Goal: Task Accomplishment & Management: Complete application form

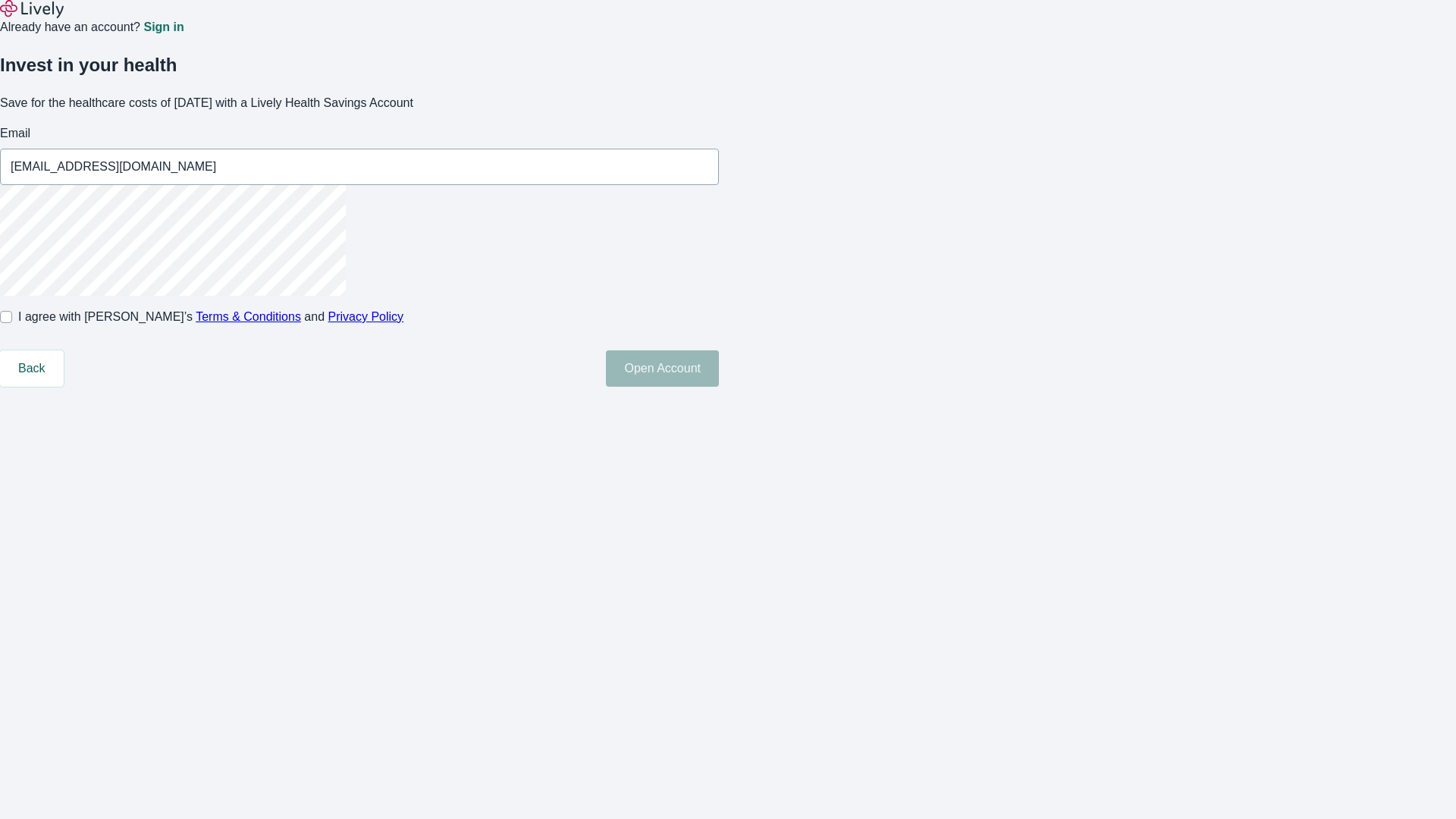
click at [12, 323] on input "I agree with Lively’s Terms & Conditions and Privacy Policy" at bounding box center [6, 316] width 12 height 12
checkbox input "true"
click at [719, 387] on button "Open Account" at bounding box center [662, 368] width 113 height 36
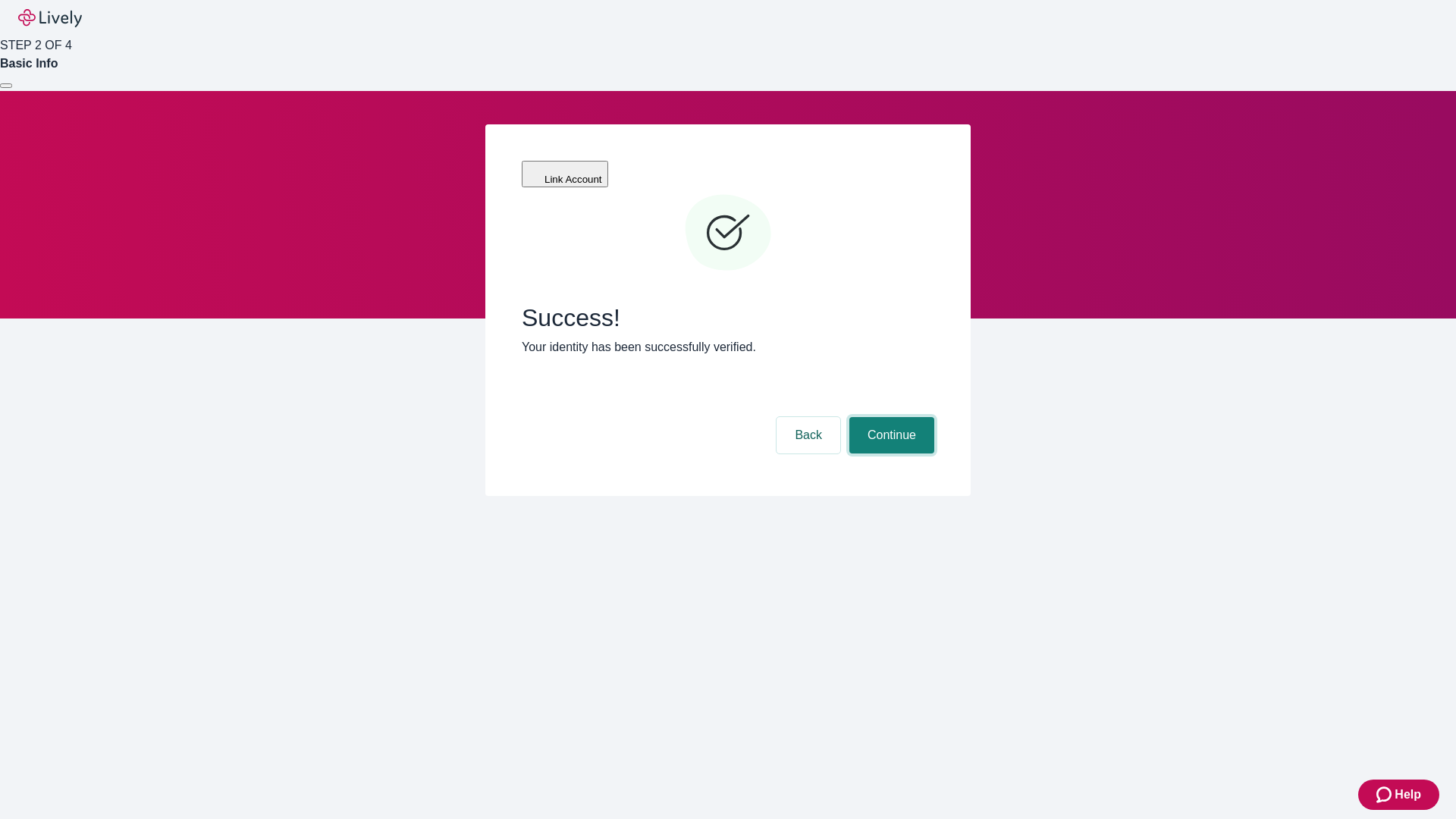
click at [890, 417] on button "Continue" at bounding box center [892, 435] width 85 height 36
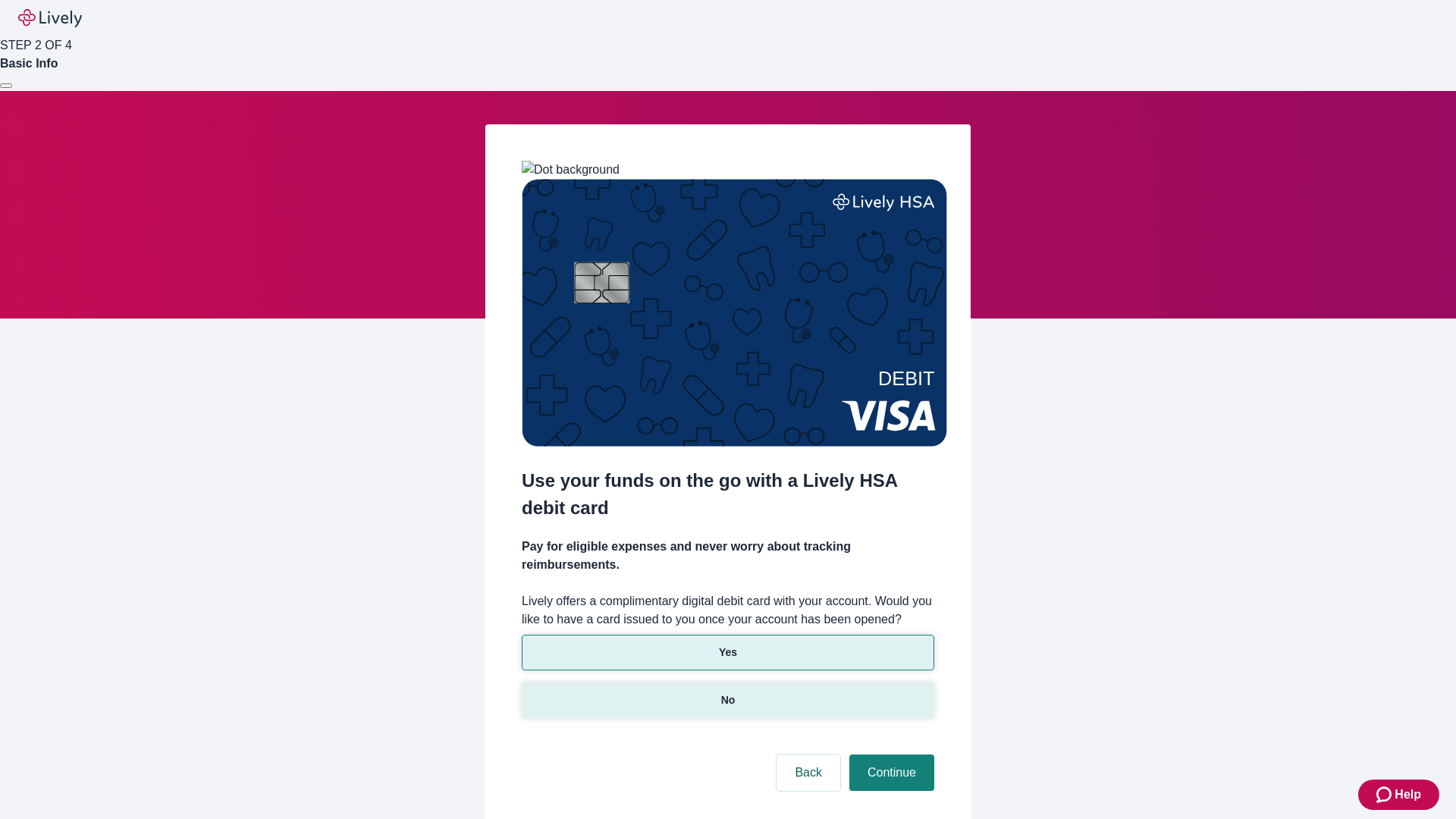
click at [727, 693] on p "No" at bounding box center [729, 701] width 14 height 16
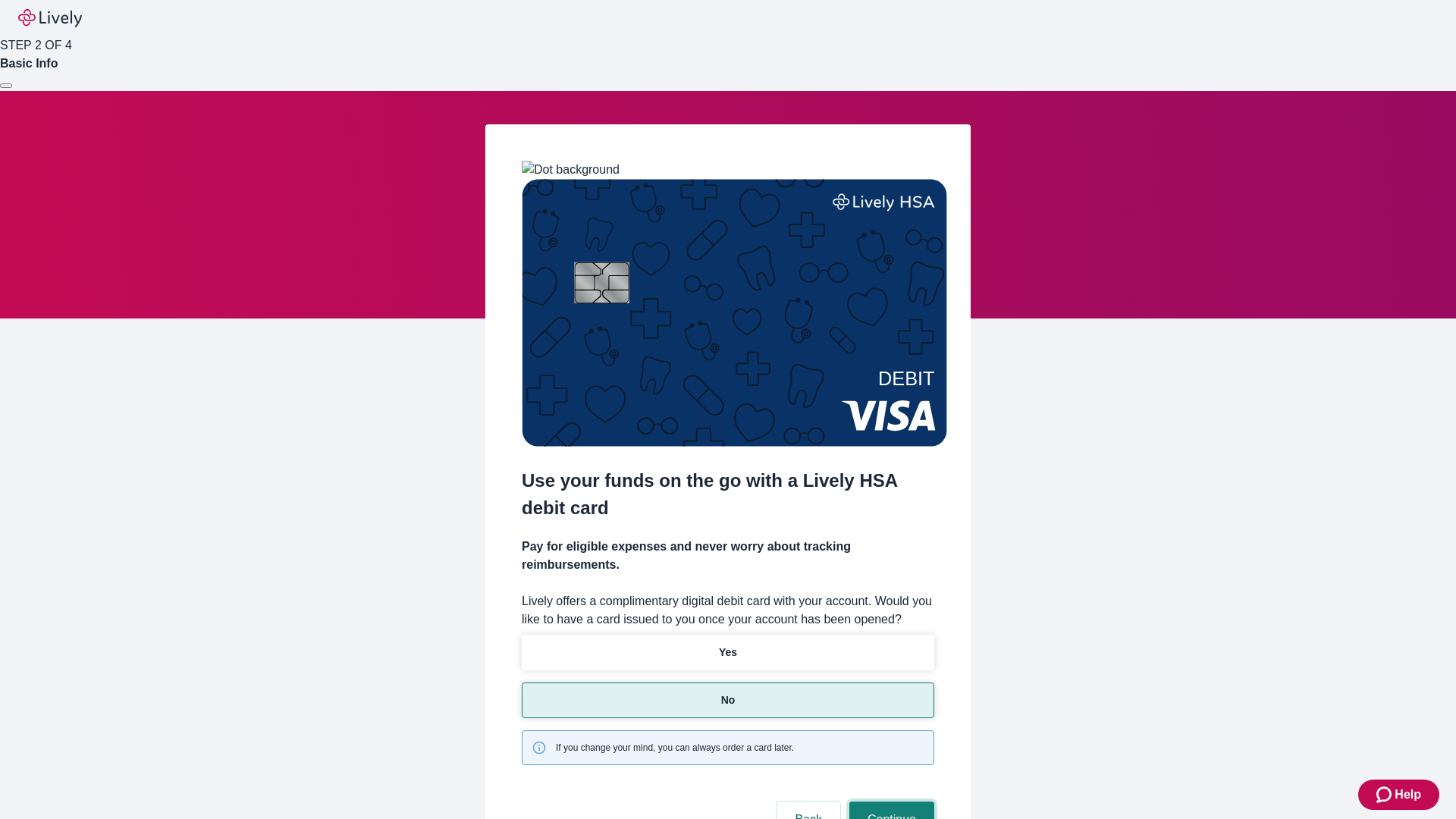
click at [890, 801] on button "Continue" at bounding box center [892, 819] width 85 height 36
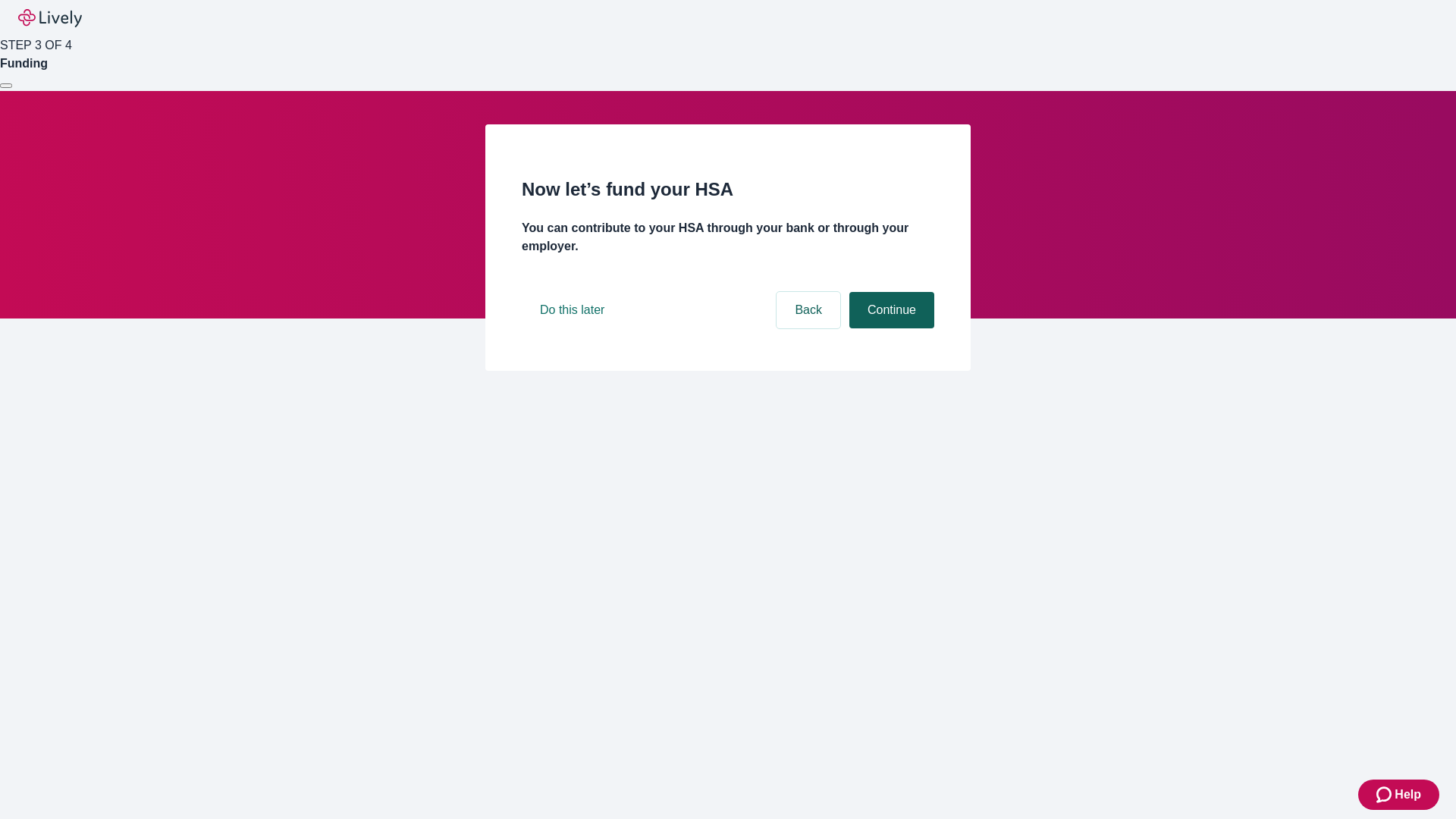
click at [890, 328] on button "Continue" at bounding box center [892, 310] width 85 height 36
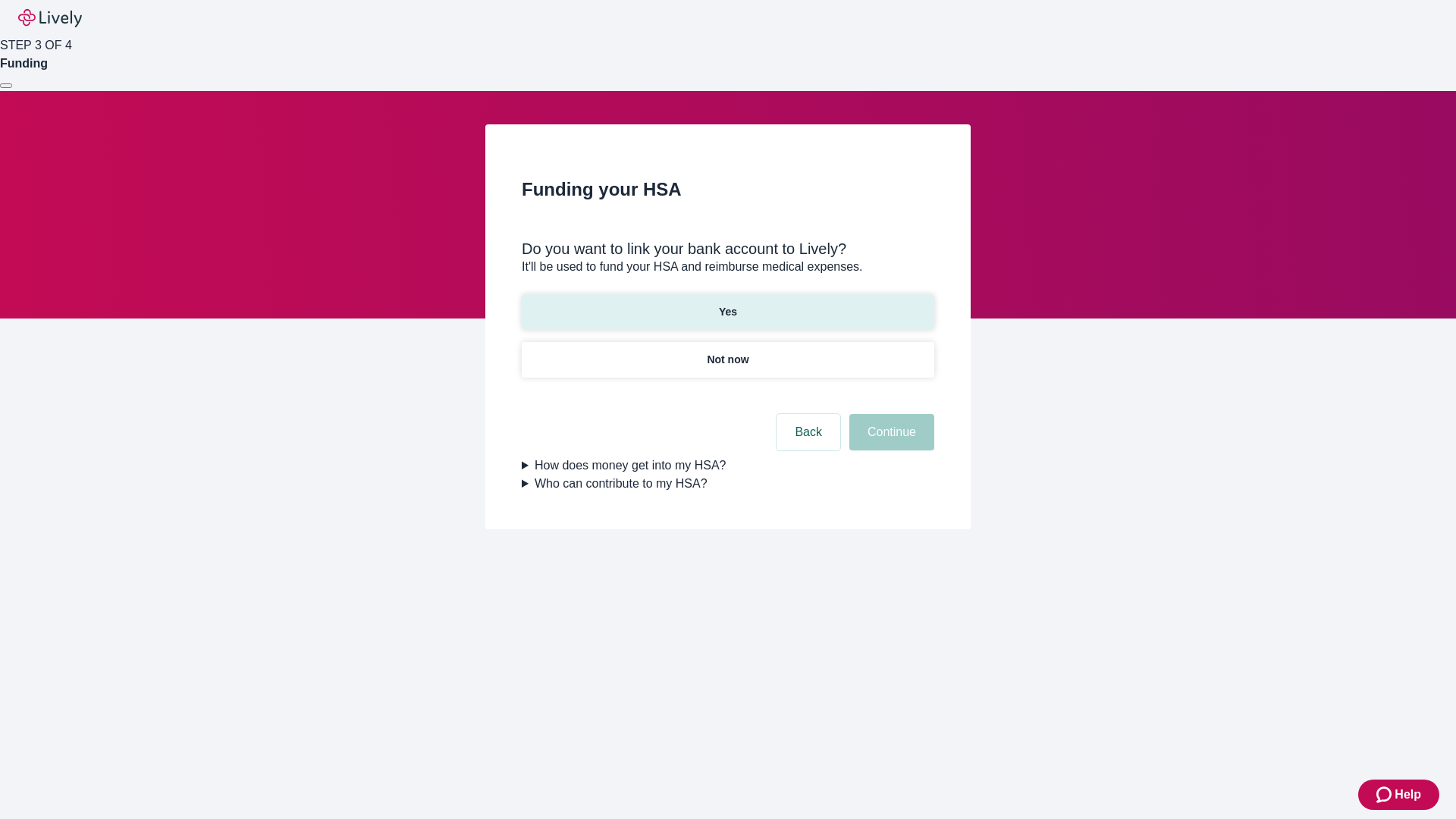
click at [727, 304] on p "Yes" at bounding box center [728, 312] width 18 height 16
click at [890, 414] on button "Continue" at bounding box center [892, 432] width 85 height 36
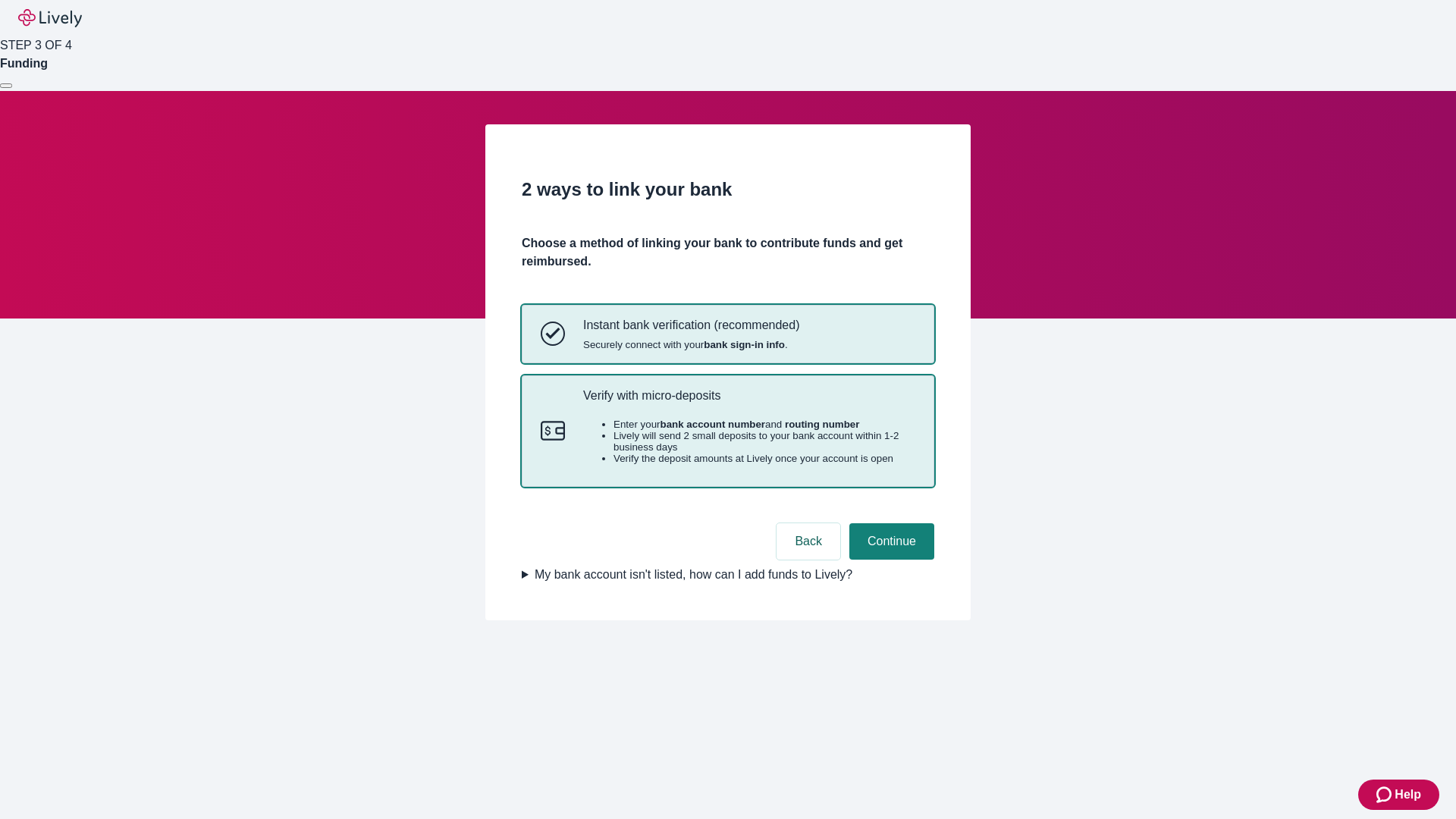
click at [749, 403] on p "Verify with micro-deposits" at bounding box center [749, 395] width 332 height 14
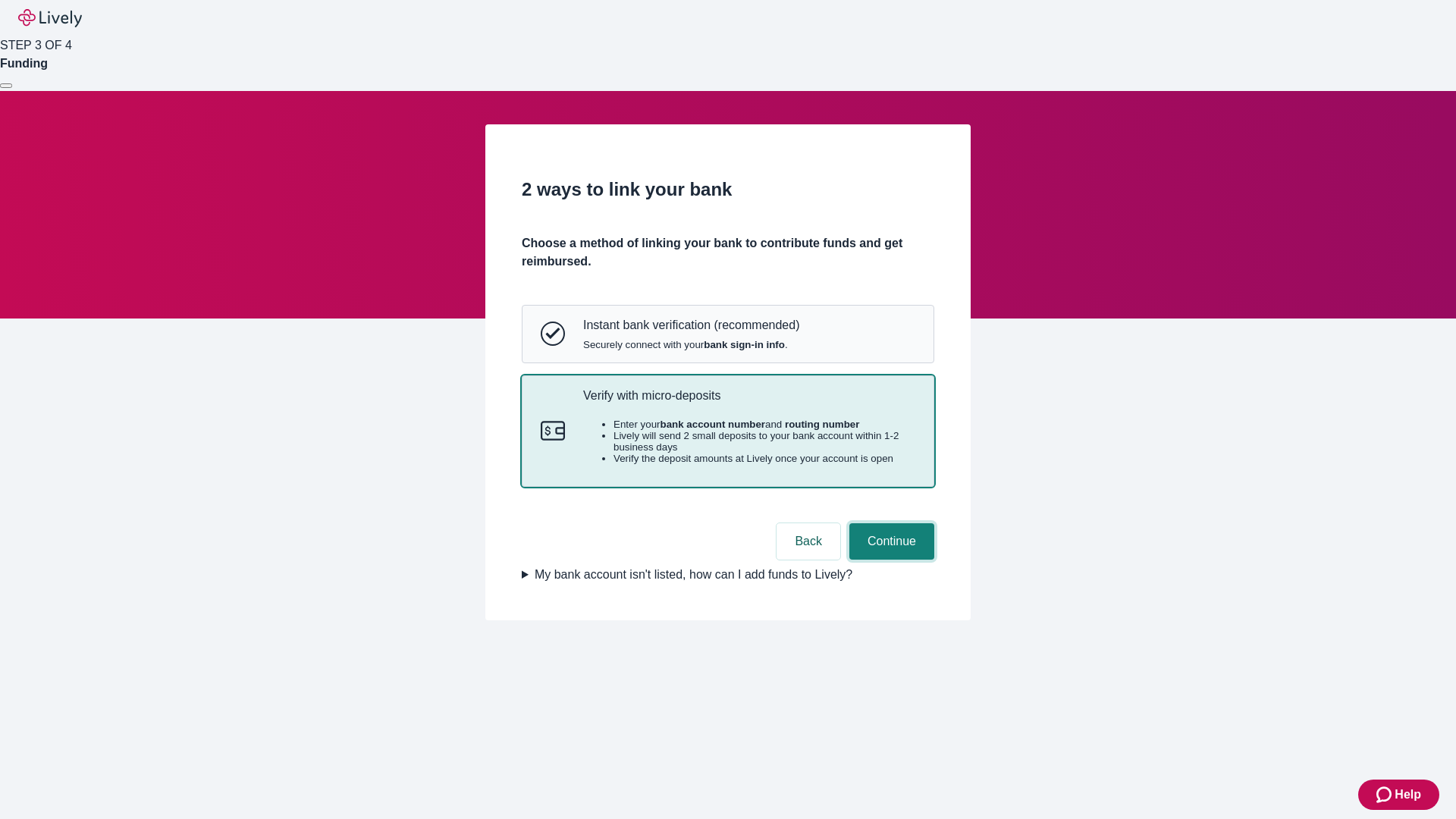
click at [890, 560] on button "Continue" at bounding box center [892, 540] width 85 height 36
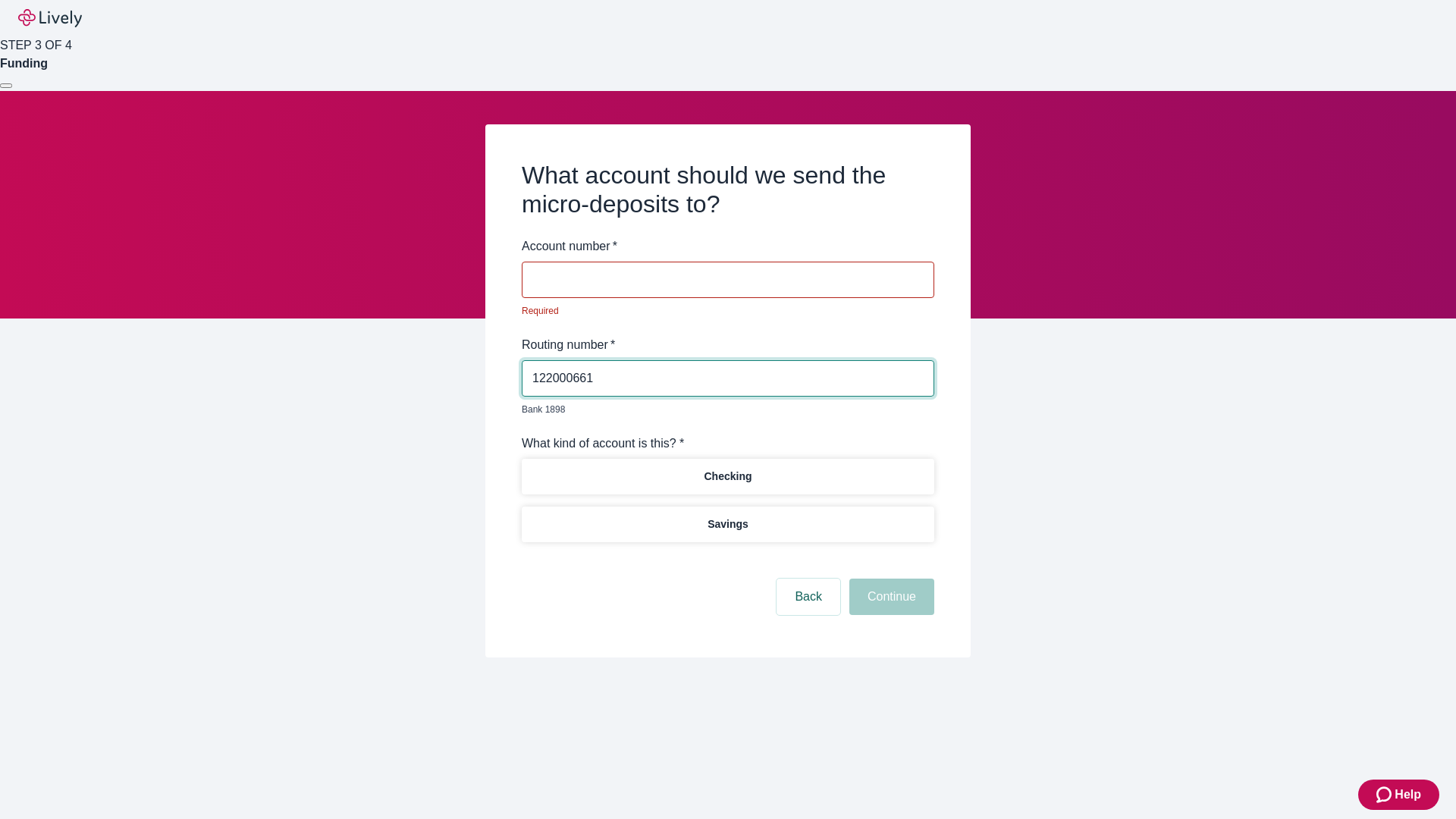
type input "122000661"
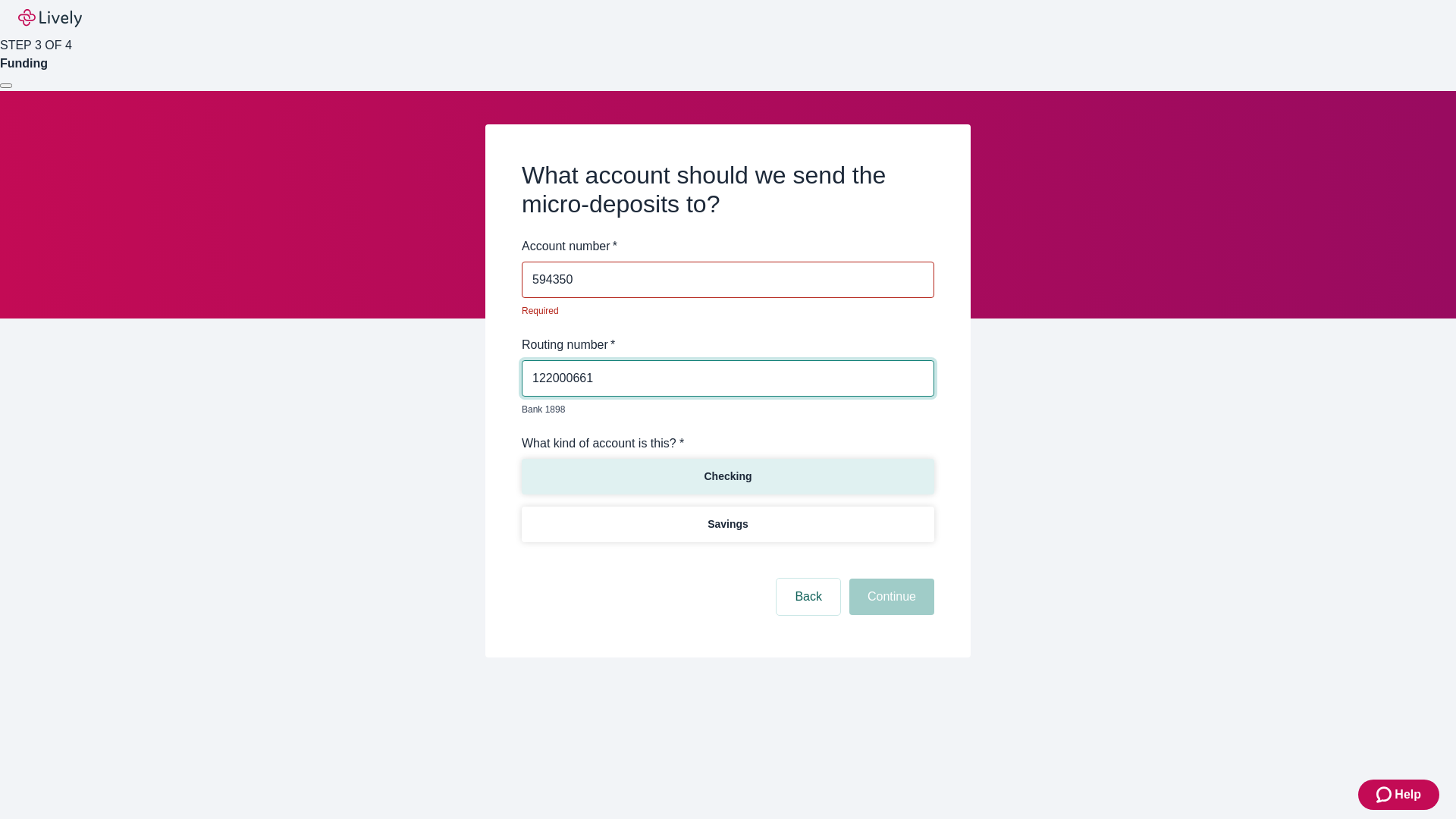
type input "594350"
click at [727, 468] on p "Checking" at bounding box center [728, 476] width 48 height 16
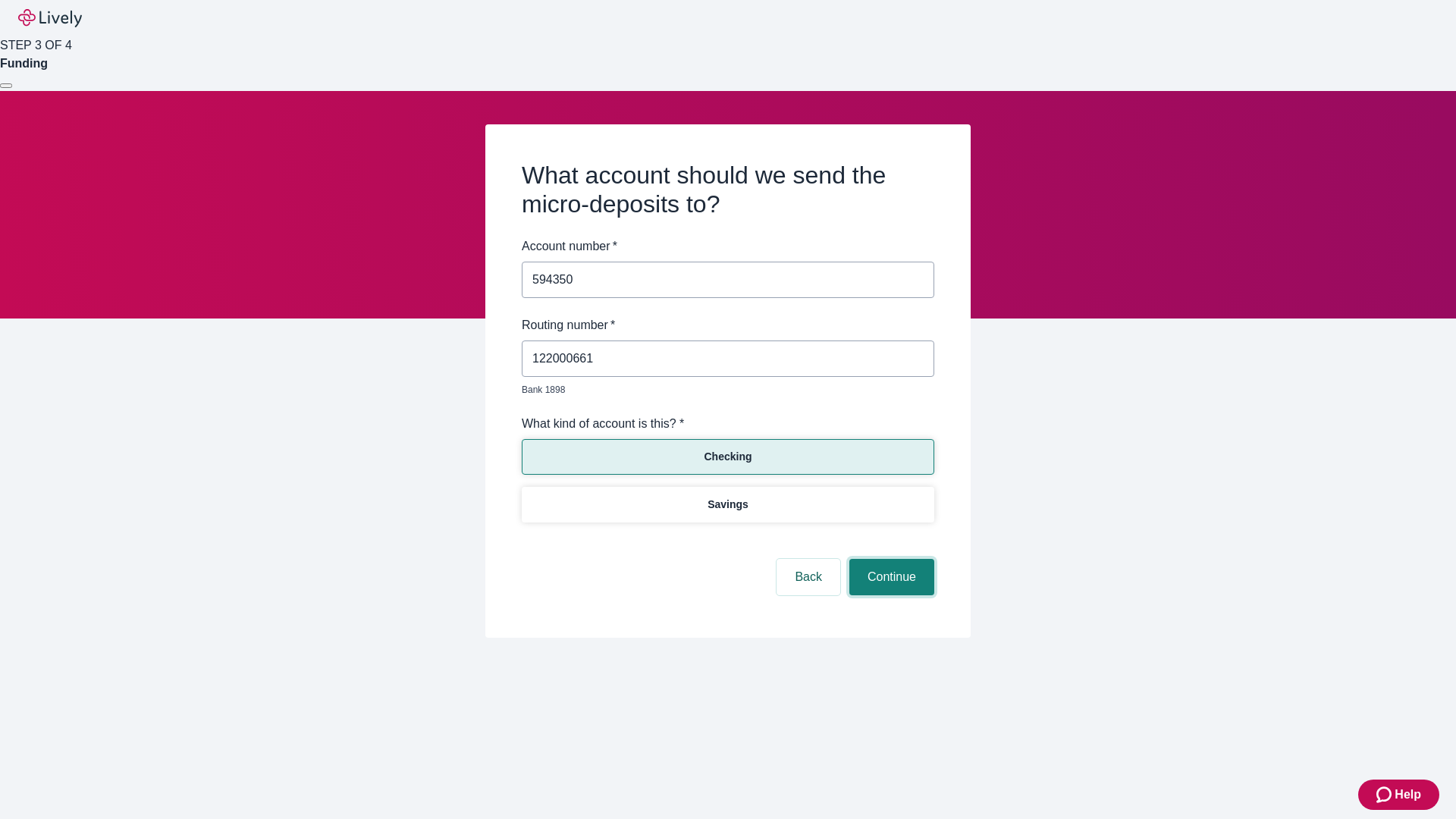
click at [890, 560] on button "Continue" at bounding box center [892, 576] width 85 height 36
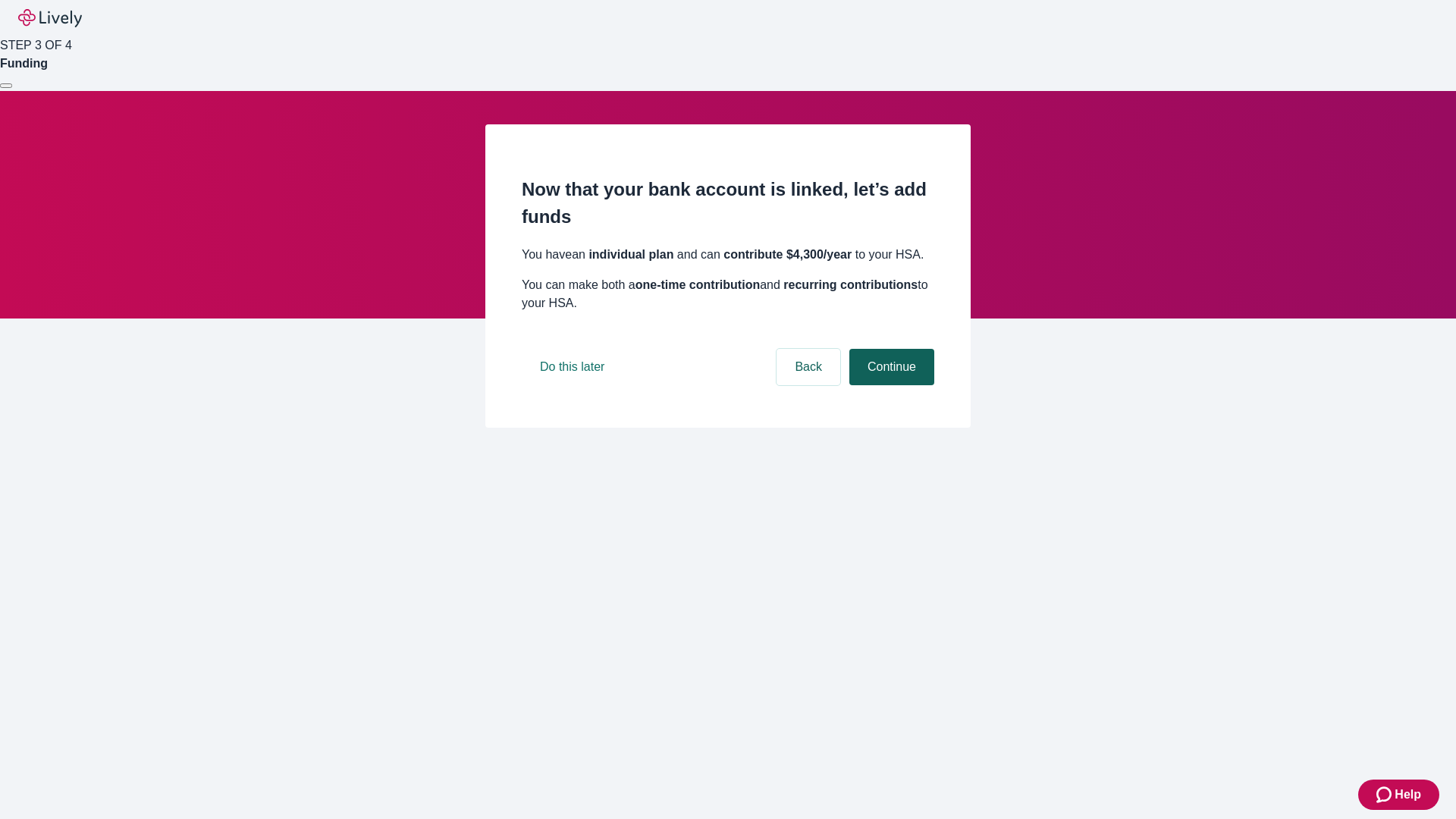
click at [890, 385] on button "Continue" at bounding box center [892, 367] width 85 height 36
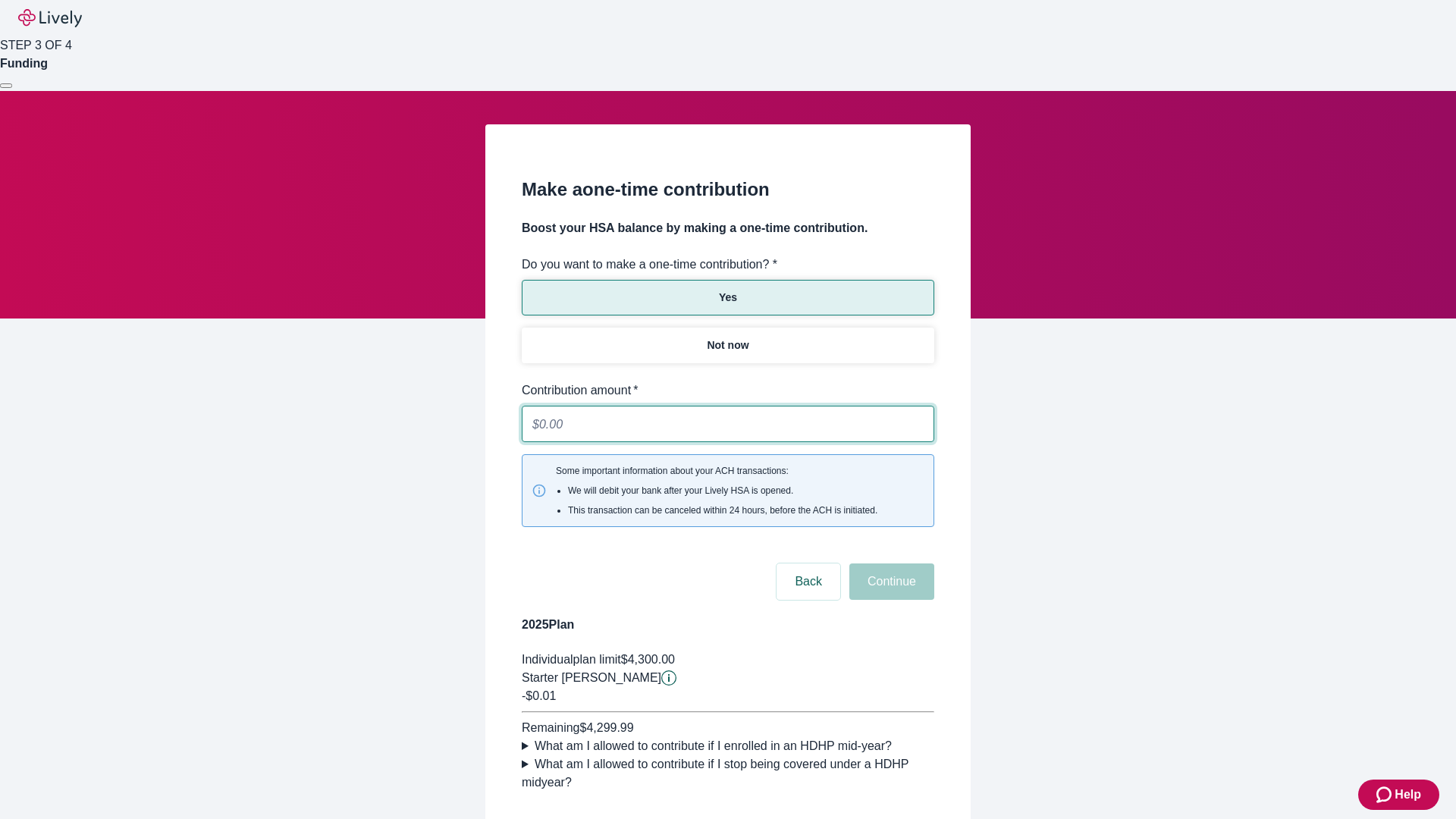
type input "0.01"
click at [890, 564] on button "Continue" at bounding box center [892, 581] width 85 height 36
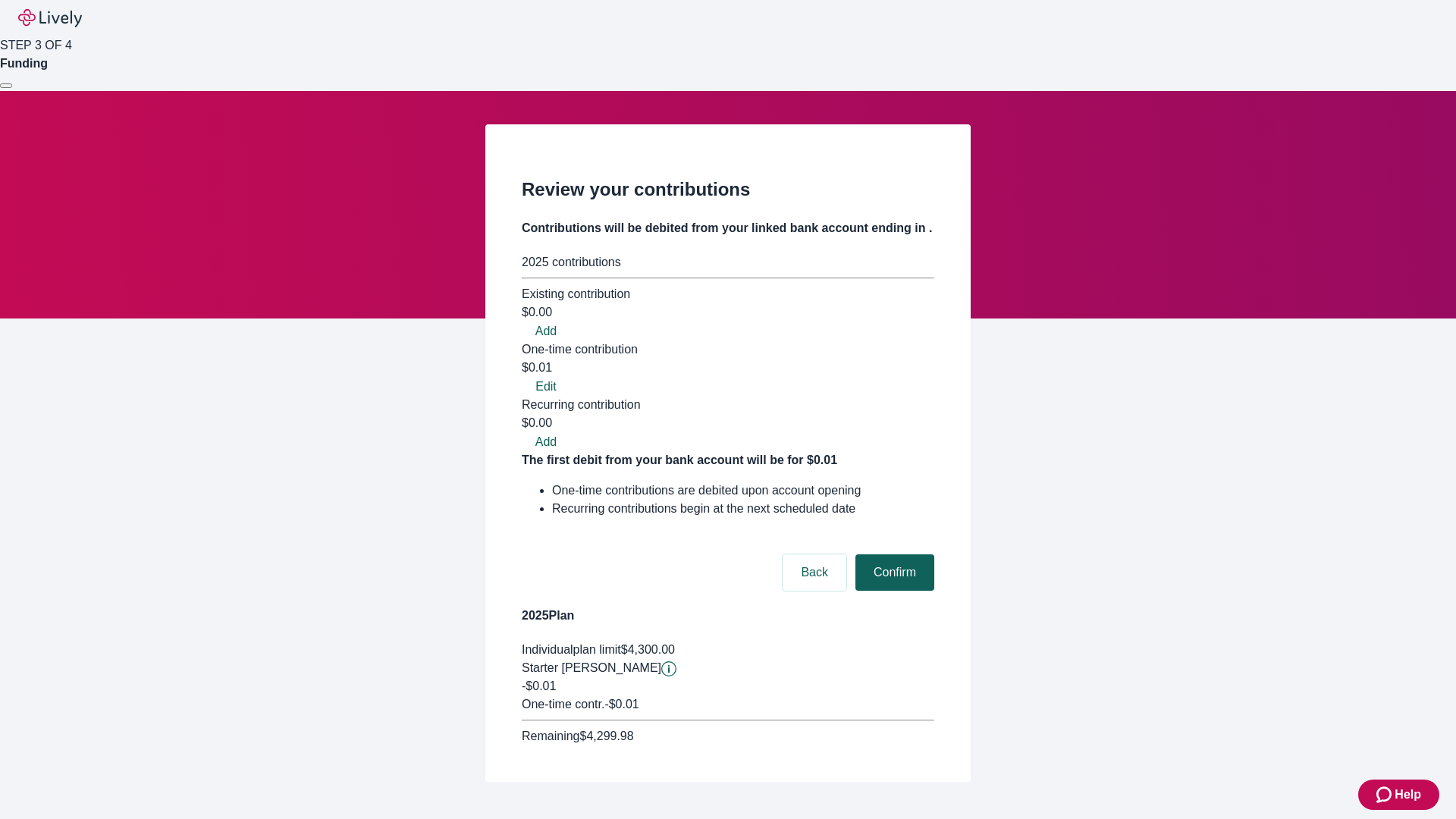
click at [893, 554] on button "Confirm" at bounding box center [895, 572] width 78 height 36
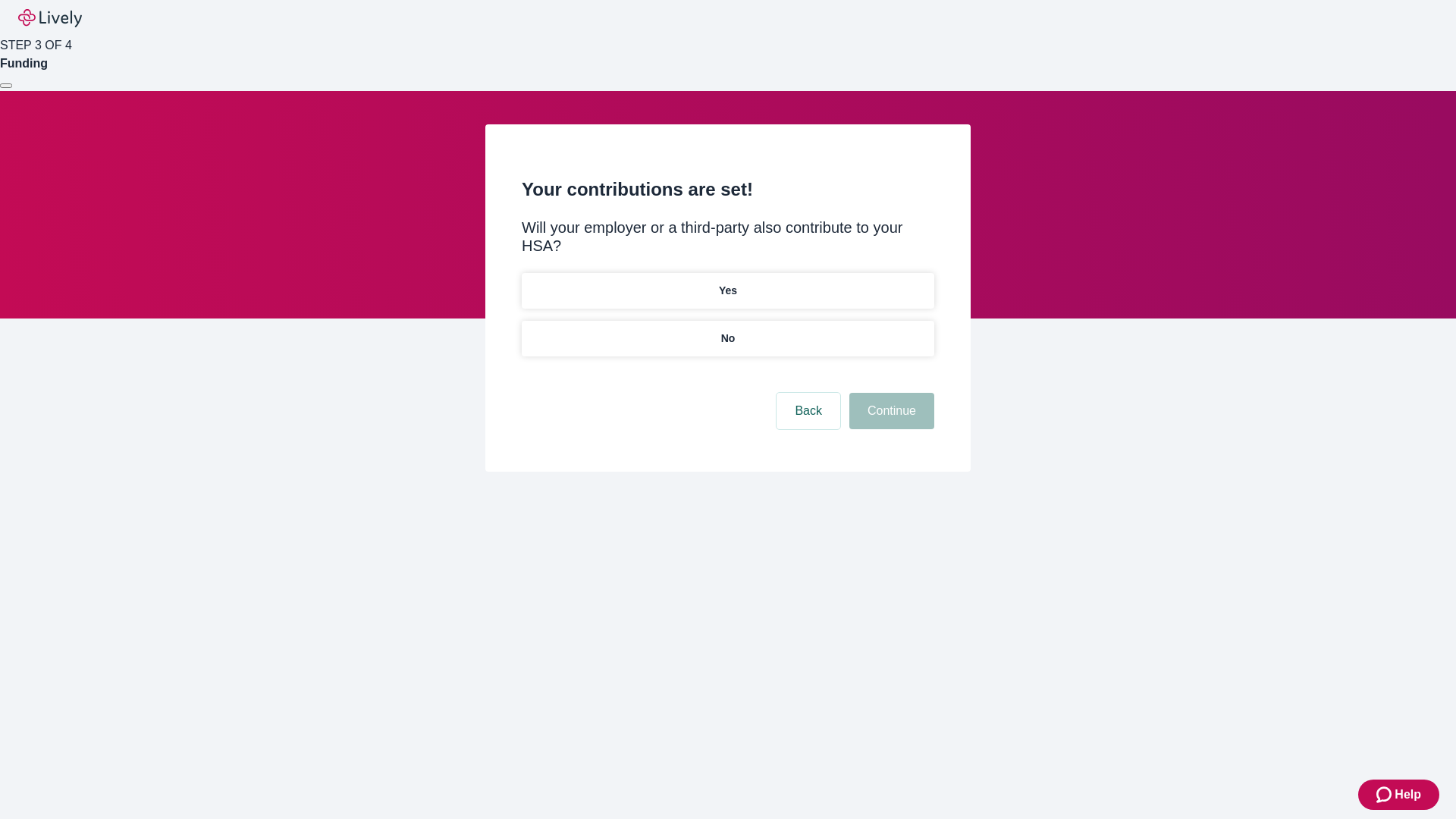
click at [727, 331] on p "No" at bounding box center [729, 339] width 14 height 16
click at [890, 393] on button "Continue" at bounding box center [892, 411] width 85 height 36
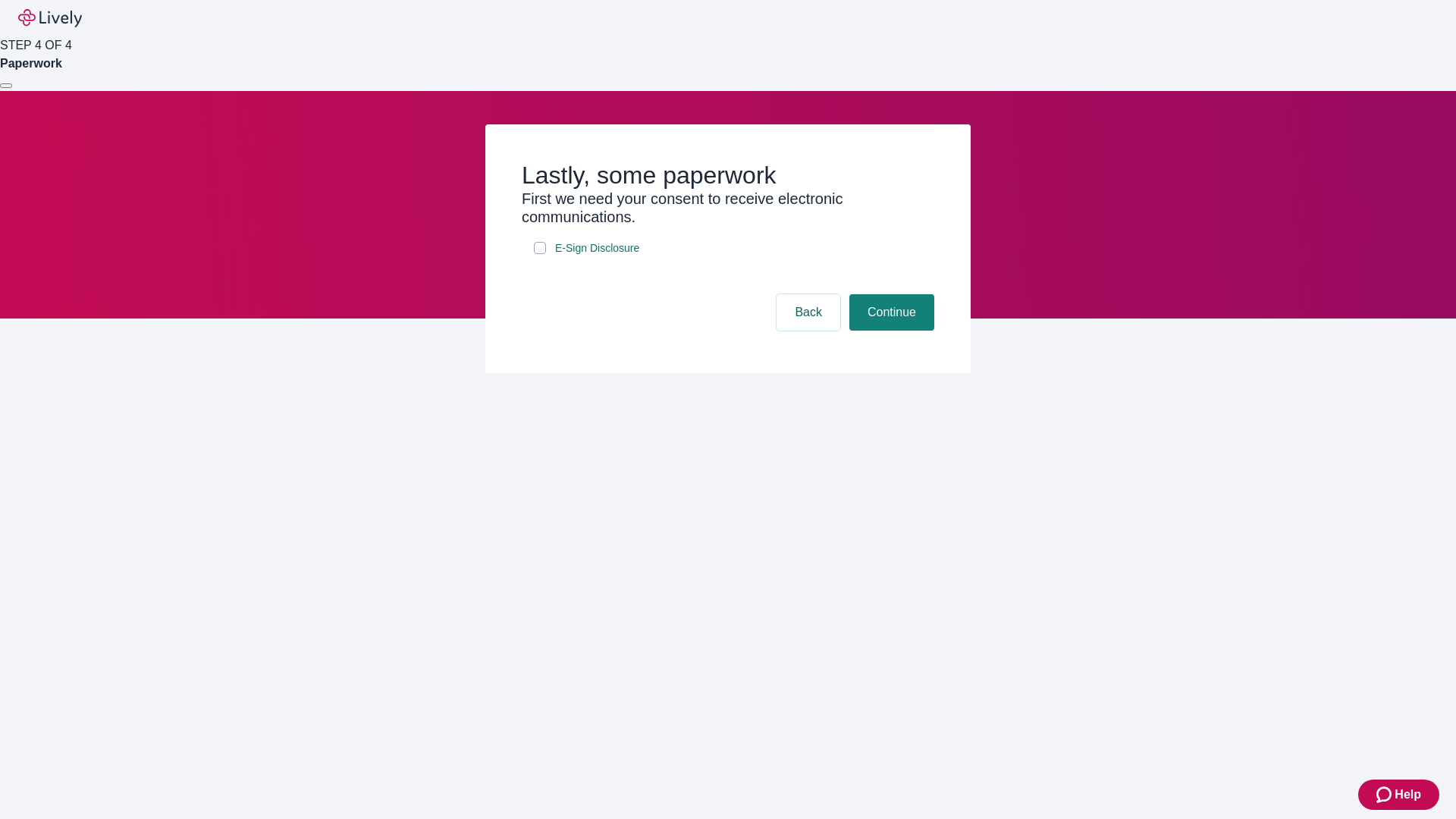
click at [540, 254] on input "E-Sign Disclosure" at bounding box center [540, 247] width 12 height 12
checkbox input "true"
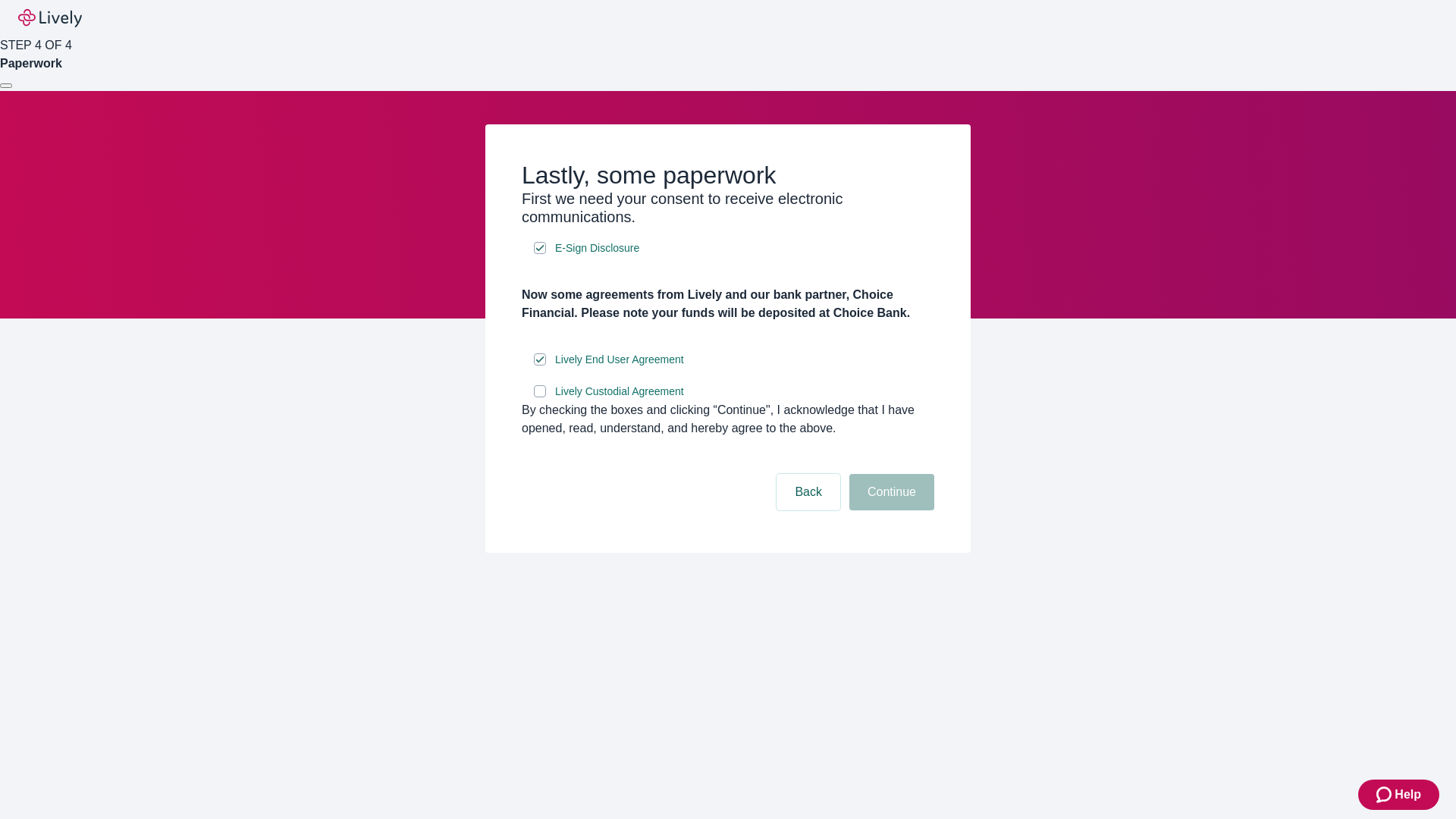
click at [540, 397] on input "Lively Custodial Agreement" at bounding box center [540, 391] width 12 height 12
checkbox input "true"
click at [890, 510] on button "Continue" at bounding box center [892, 492] width 85 height 36
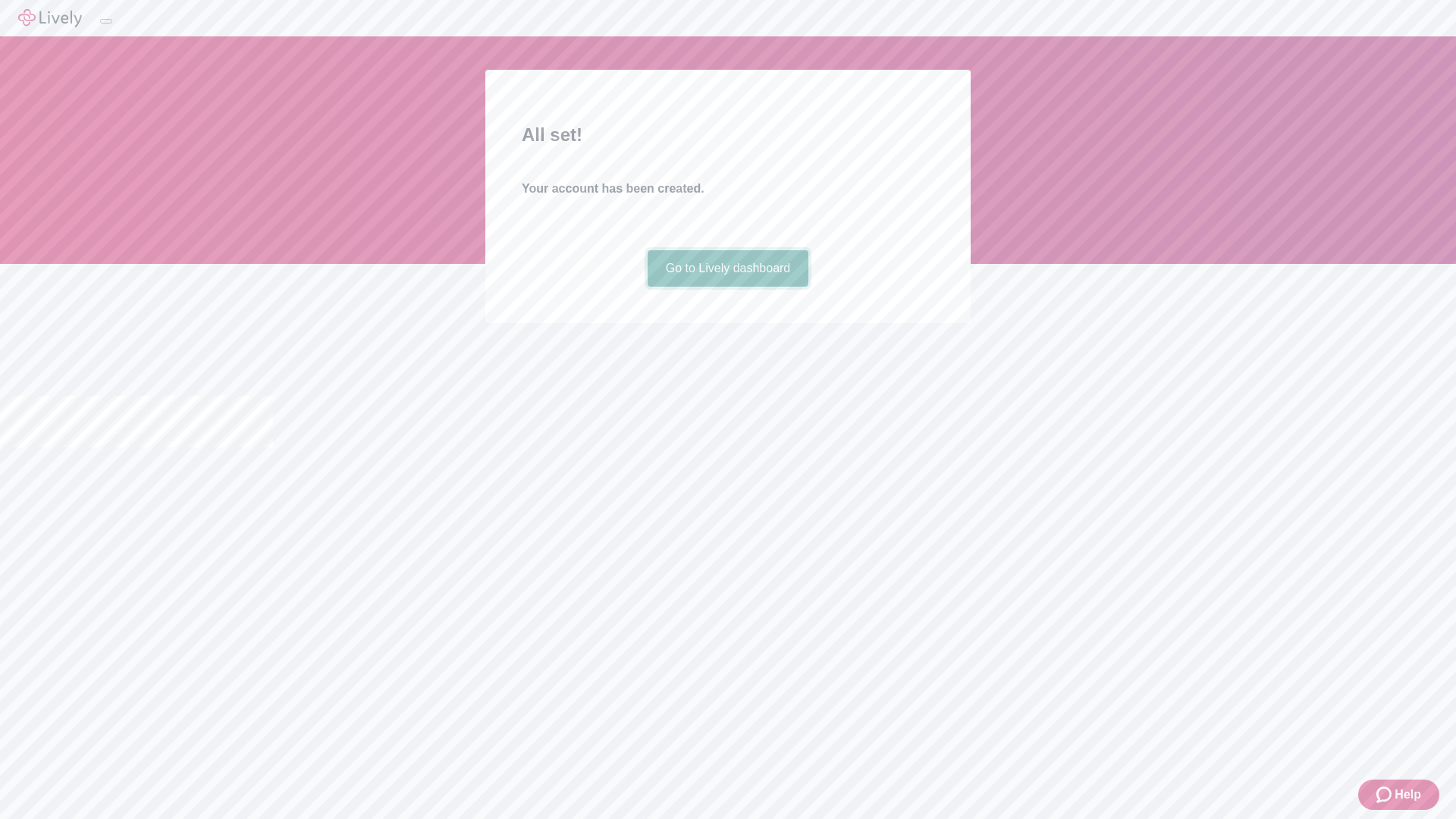
click at [727, 287] on link "Go to Lively dashboard" at bounding box center [729, 268] width 162 height 36
